Goal: Transaction & Acquisition: Purchase product/service

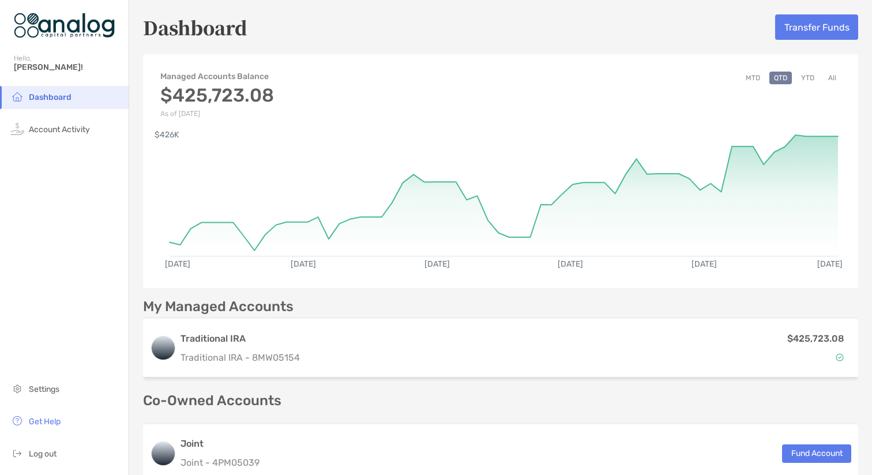
click at [393, 299] on div "My Managed Accounts" at bounding box center [500, 306] width 715 height 14
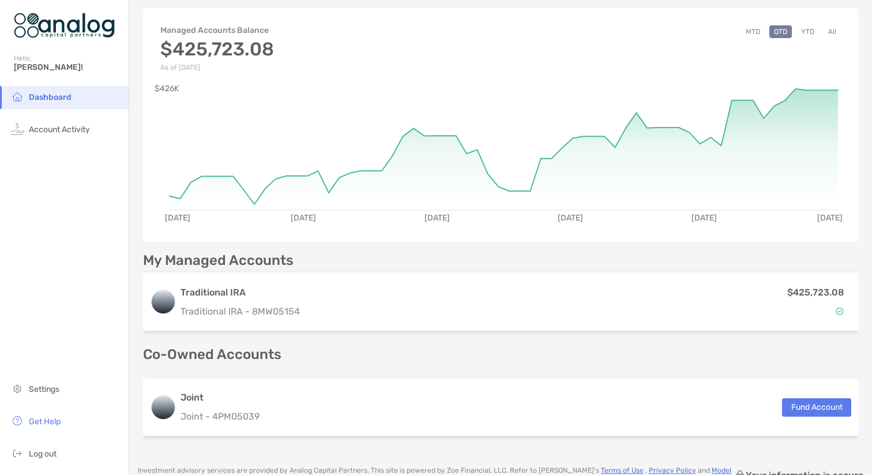
scroll to position [69, 0]
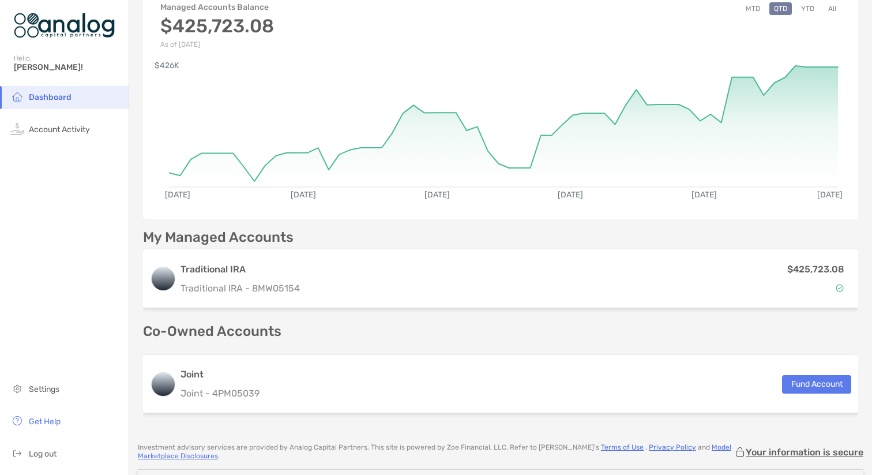
click at [465, 327] on p "Co-Owned Accounts" at bounding box center [500, 331] width 715 height 14
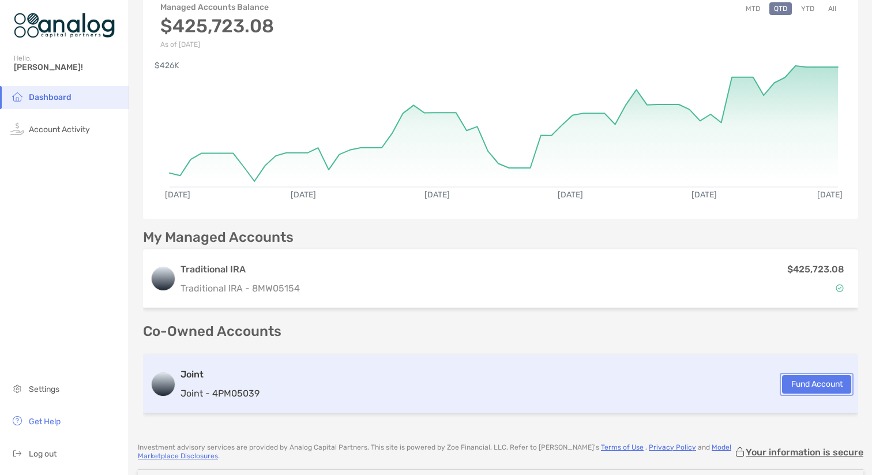
click at [820, 384] on button "Fund Account" at bounding box center [816, 384] width 69 height 18
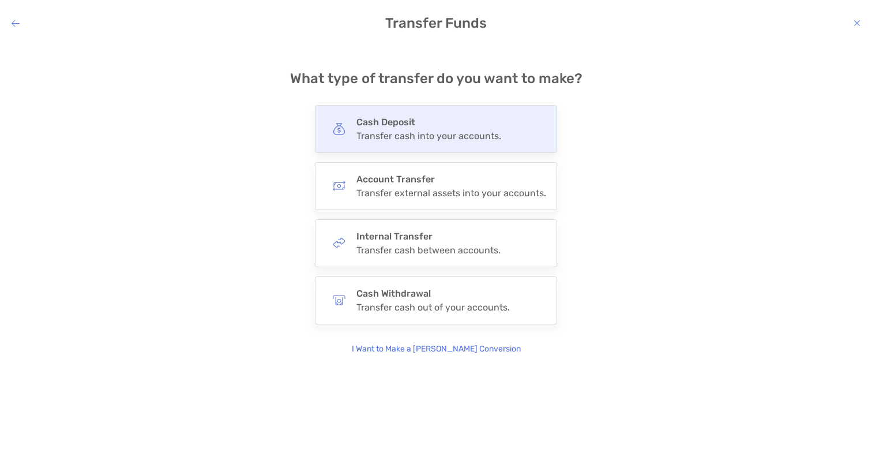
click at [417, 120] on h4 "Cash Deposit" at bounding box center [428, 121] width 145 height 11
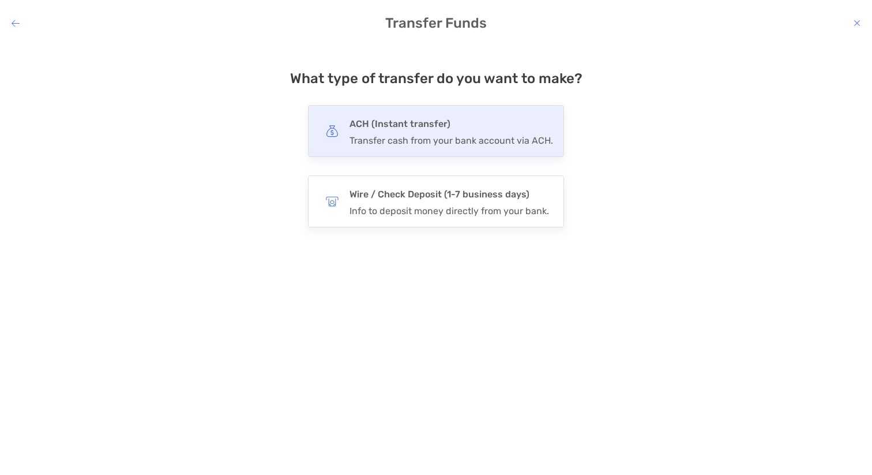
click at [422, 139] on div "Transfer cash from your bank account via ACH." at bounding box center [451, 140] width 204 height 11
click at [0, 0] on input "***" at bounding box center [0, 0] width 0 height 0
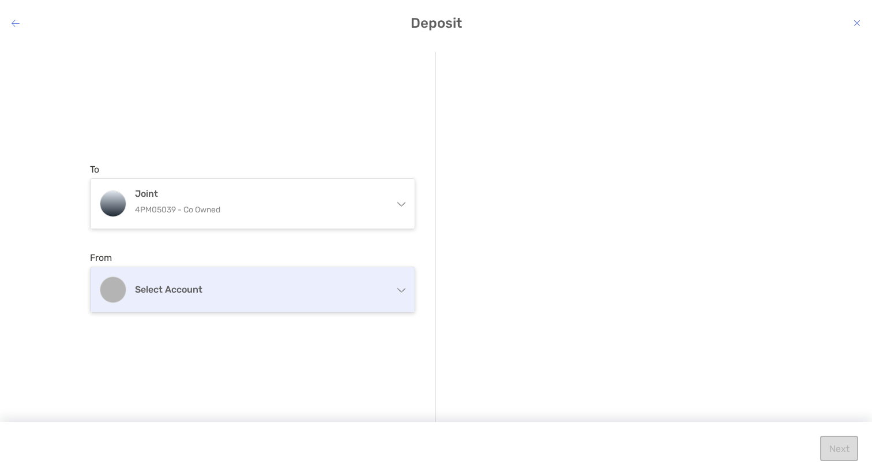
click at [222, 280] on div "Select account" at bounding box center [253, 289] width 324 height 45
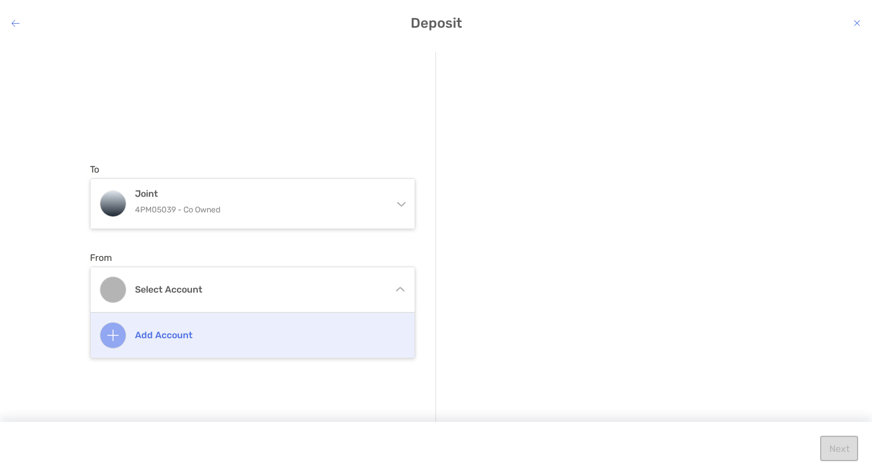
click at [142, 338] on h4 "Add account" at bounding box center [265, 334] width 260 height 11
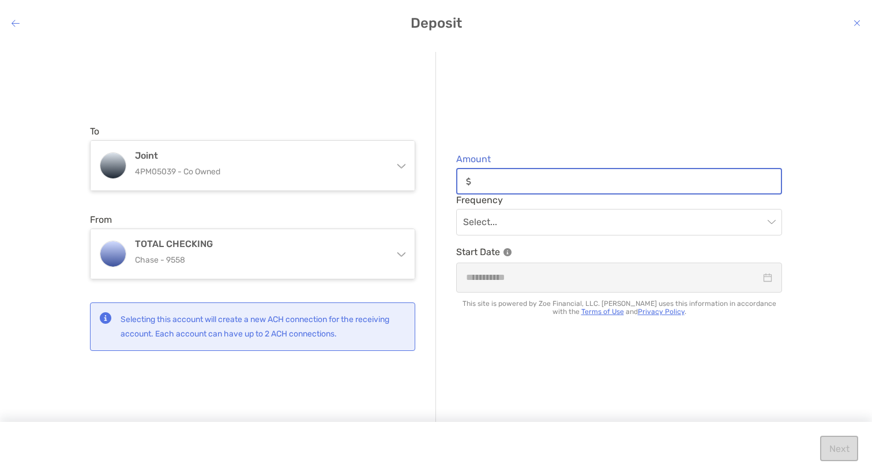
click at [490, 182] on input "Amount" at bounding box center [628, 181] width 305 height 10
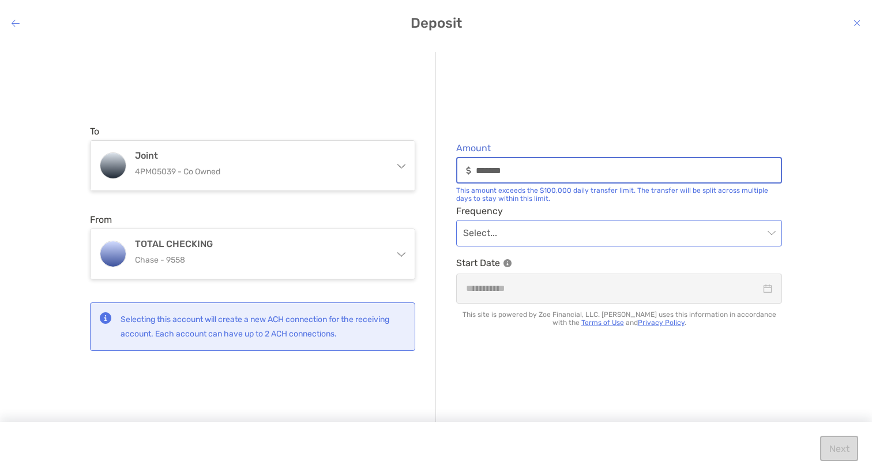
type input "*******"
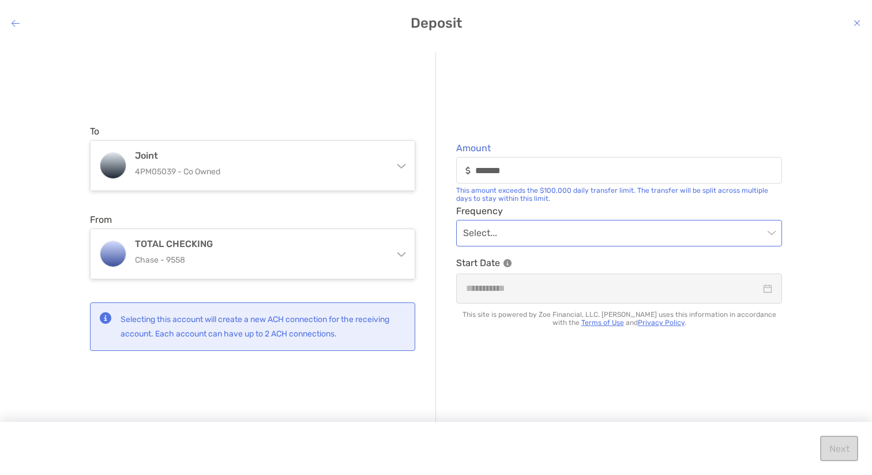
click at [477, 235] on input "modal" at bounding box center [613, 232] width 300 height 25
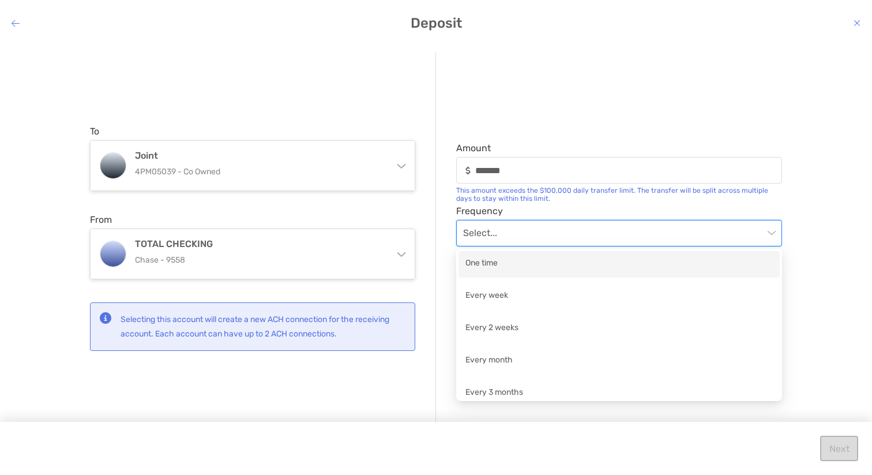
click at [473, 254] on div "One time" at bounding box center [618, 264] width 321 height 27
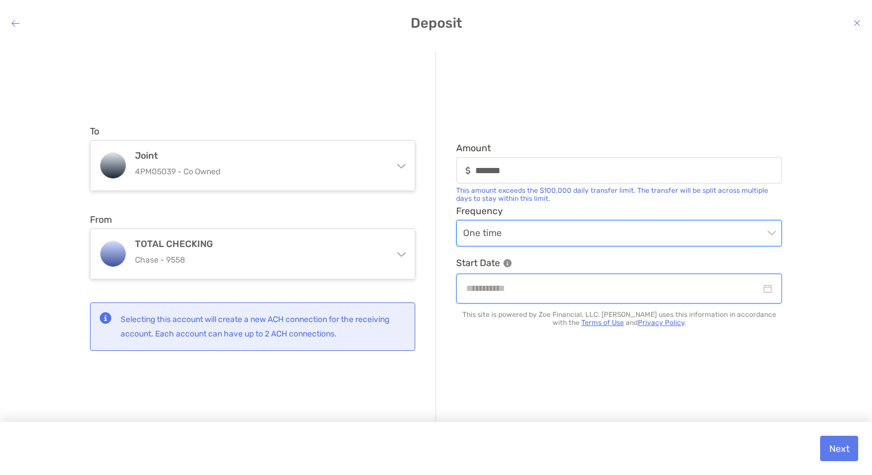
click at [486, 287] on input "modal" at bounding box center [613, 288] width 295 height 14
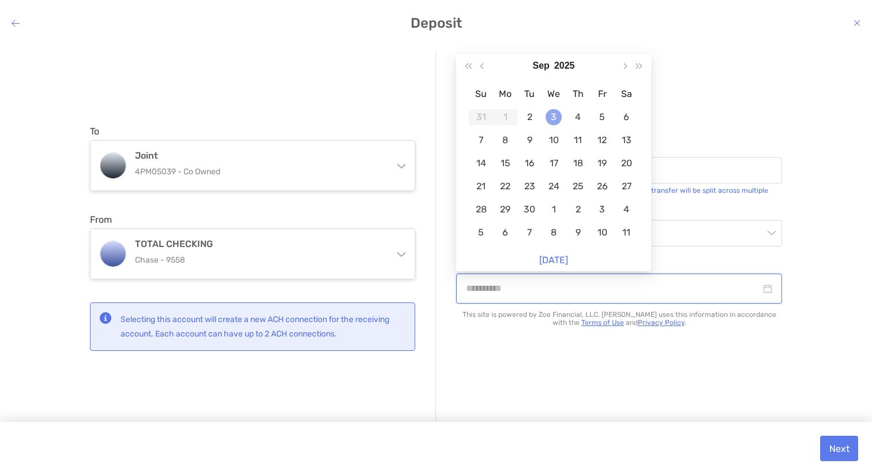
type input "**********"
click at [551, 115] on div "3" at bounding box center [554, 117] width 16 height 16
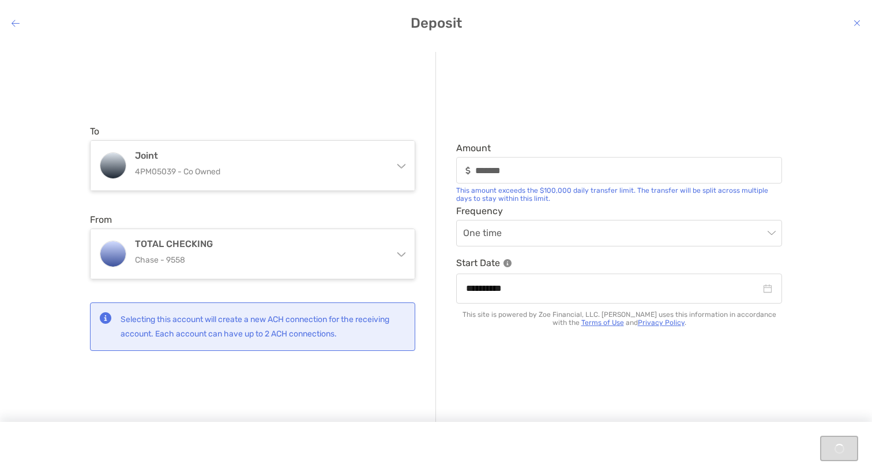
click at [519, 352] on div "**********" at bounding box center [609, 238] width 346 height 372
click at [828, 297] on div "**********" at bounding box center [436, 250] width 872 height 415
click at [841, 446] on button "Next" at bounding box center [839, 447] width 38 height 25
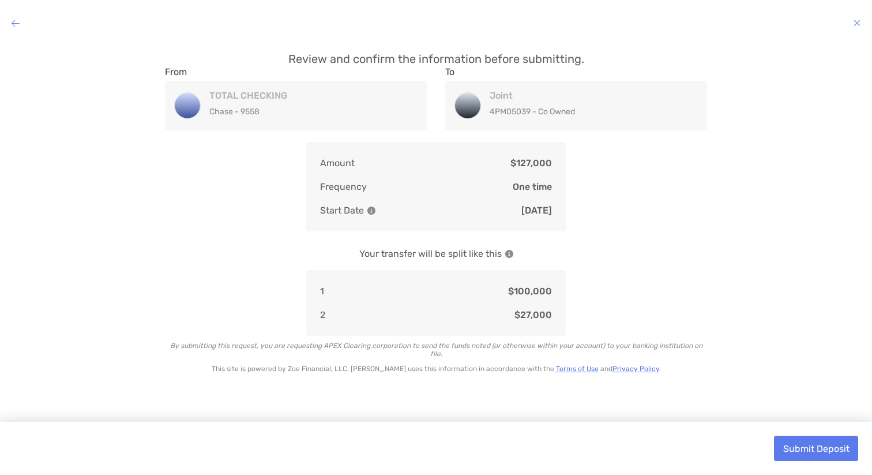
click at [733, 223] on div "Review and confirm the information before submitting. From TOTAL CHECKING Chase…" at bounding box center [436, 250] width 872 height 415
click at [795, 445] on button "Submit Deposit" at bounding box center [816, 447] width 84 height 25
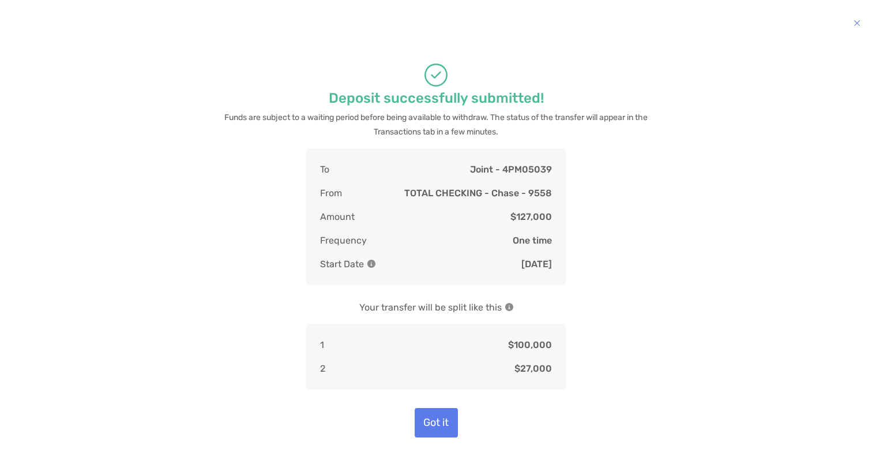
click at [484, 119] on p "Funds are subject to a waiting period before being available to withdraw. The s…" at bounding box center [436, 124] width 433 height 29
click at [432, 423] on button "Got it" at bounding box center [436, 422] width 43 height 29
click at [433, 416] on button "Got it" at bounding box center [436, 422] width 43 height 29
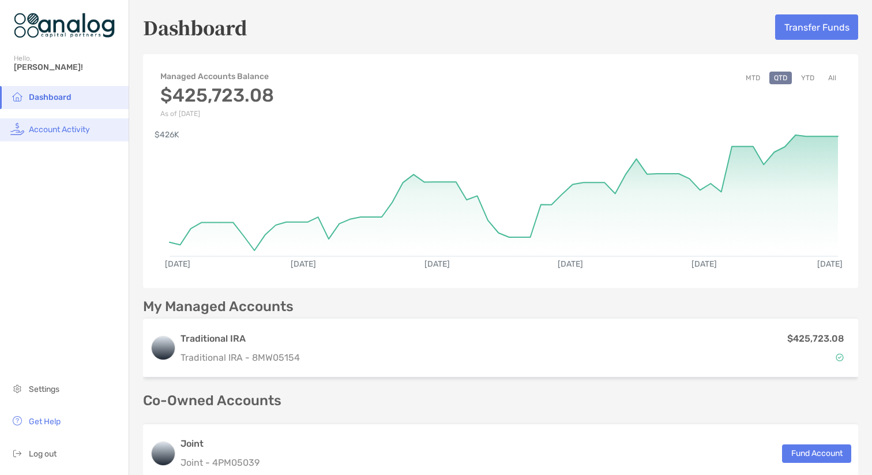
click at [62, 129] on span "Account Activity" at bounding box center [59, 130] width 61 height 10
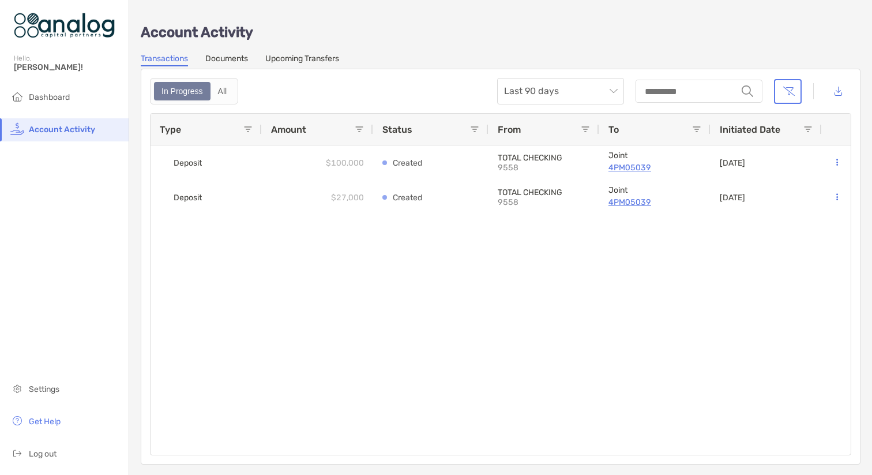
click at [311, 103] on div "In Progress All Last 90 days string" at bounding box center [500, 91] width 701 height 27
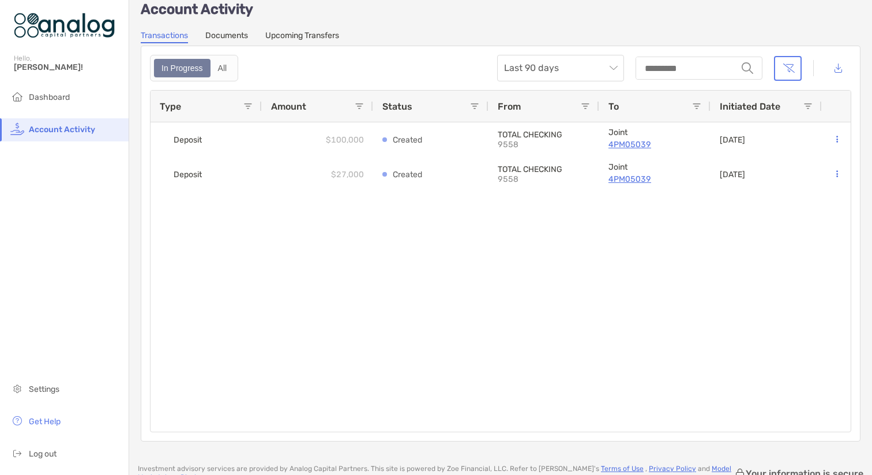
scroll to position [46, 0]
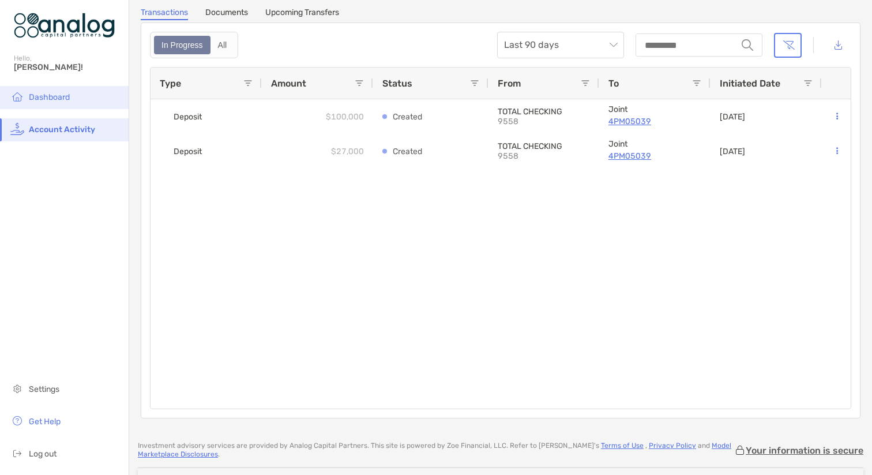
click at [54, 93] on span "Dashboard" at bounding box center [49, 97] width 41 height 10
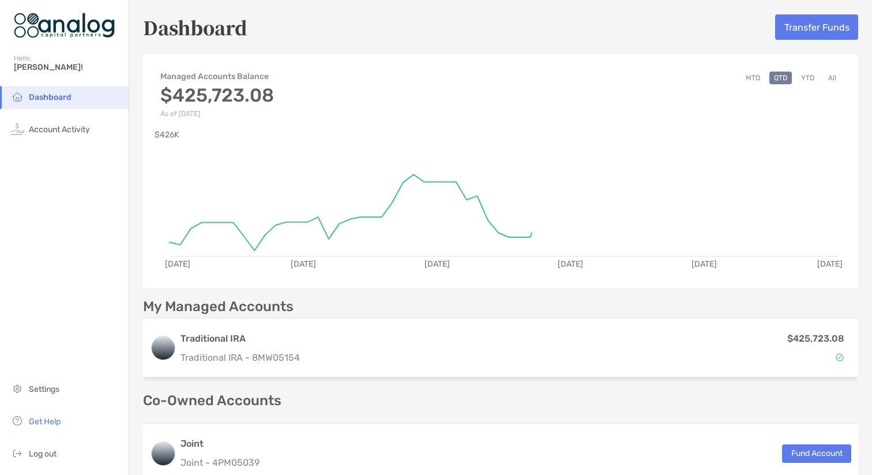
click at [348, 299] on div "My Managed Accounts" at bounding box center [500, 306] width 715 height 14
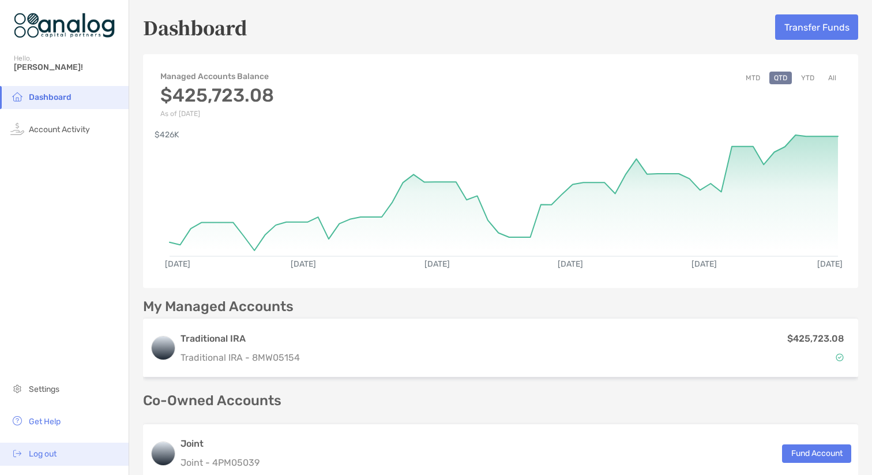
click at [39, 452] on span "Log out" at bounding box center [43, 454] width 28 height 10
